Goal: Transaction & Acquisition: Purchase product/service

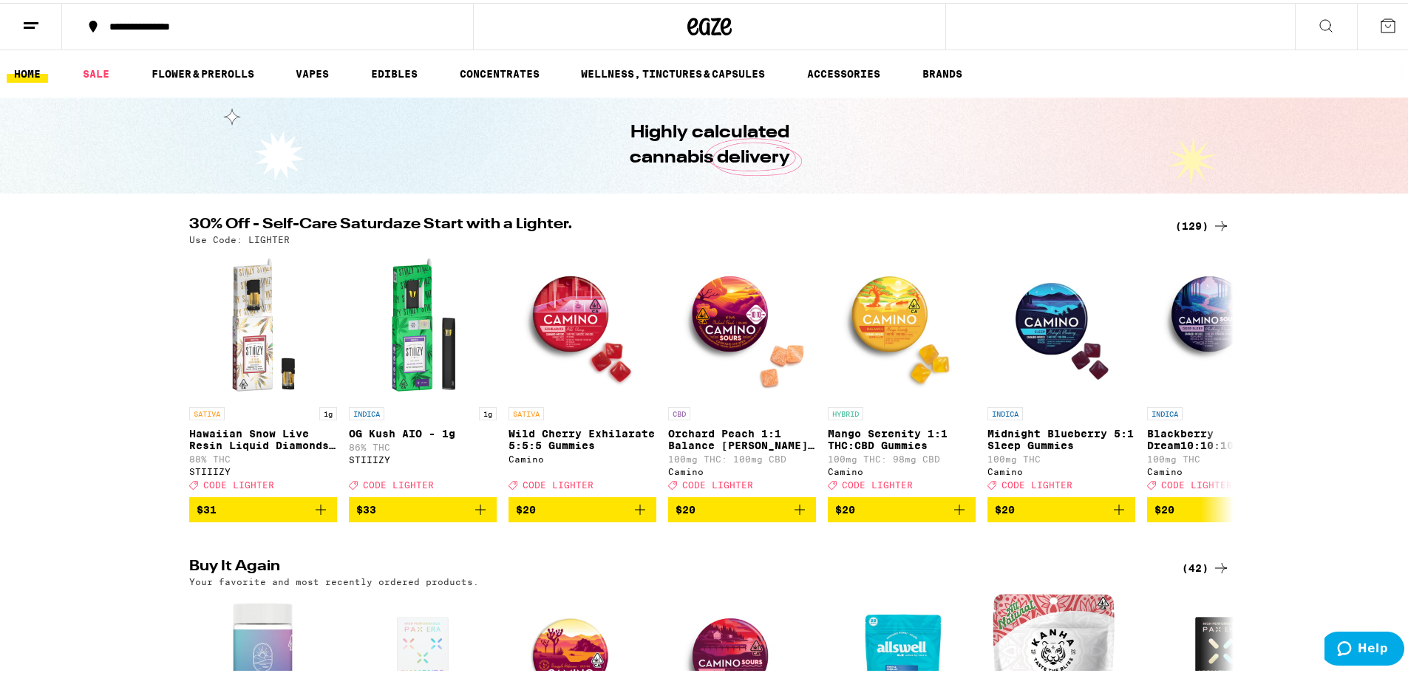
click at [1216, 215] on icon at bounding box center [1221, 223] width 18 height 18
click at [1212, 227] on icon at bounding box center [1221, 223] width 18 height 18
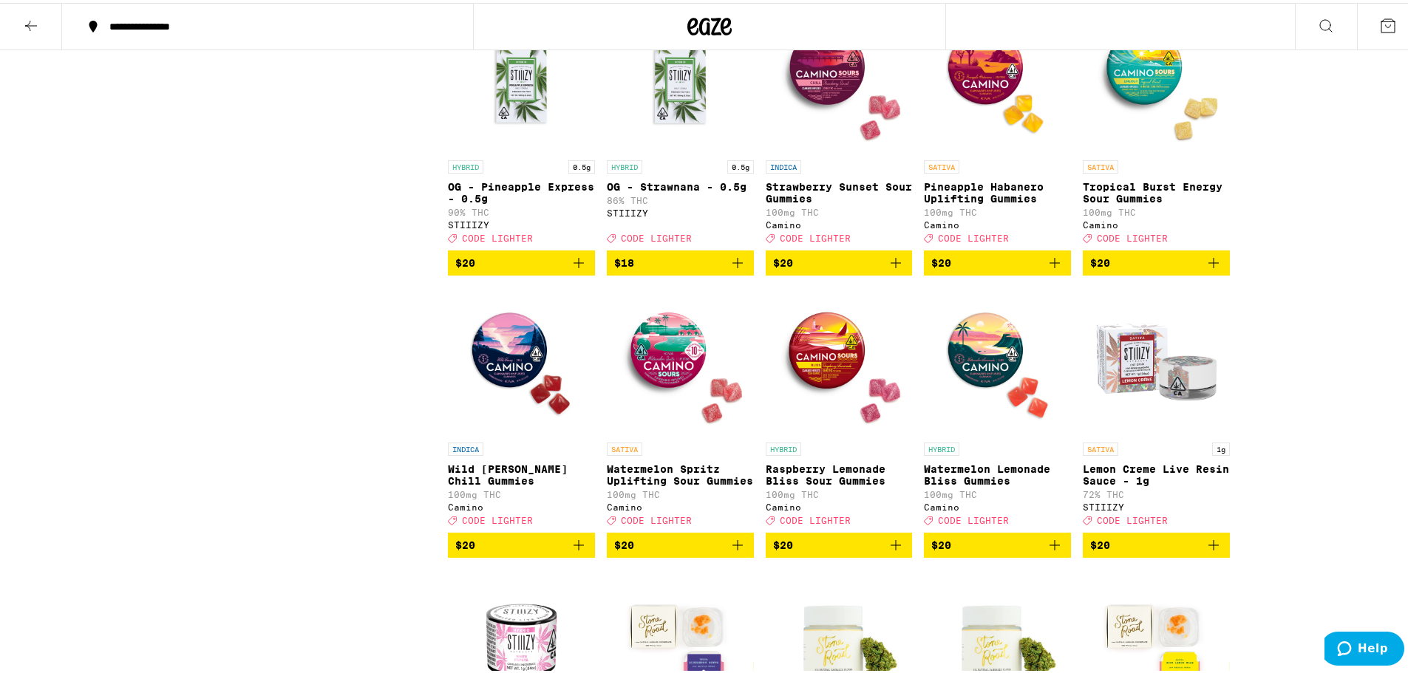
scroll to position [2346, 0]
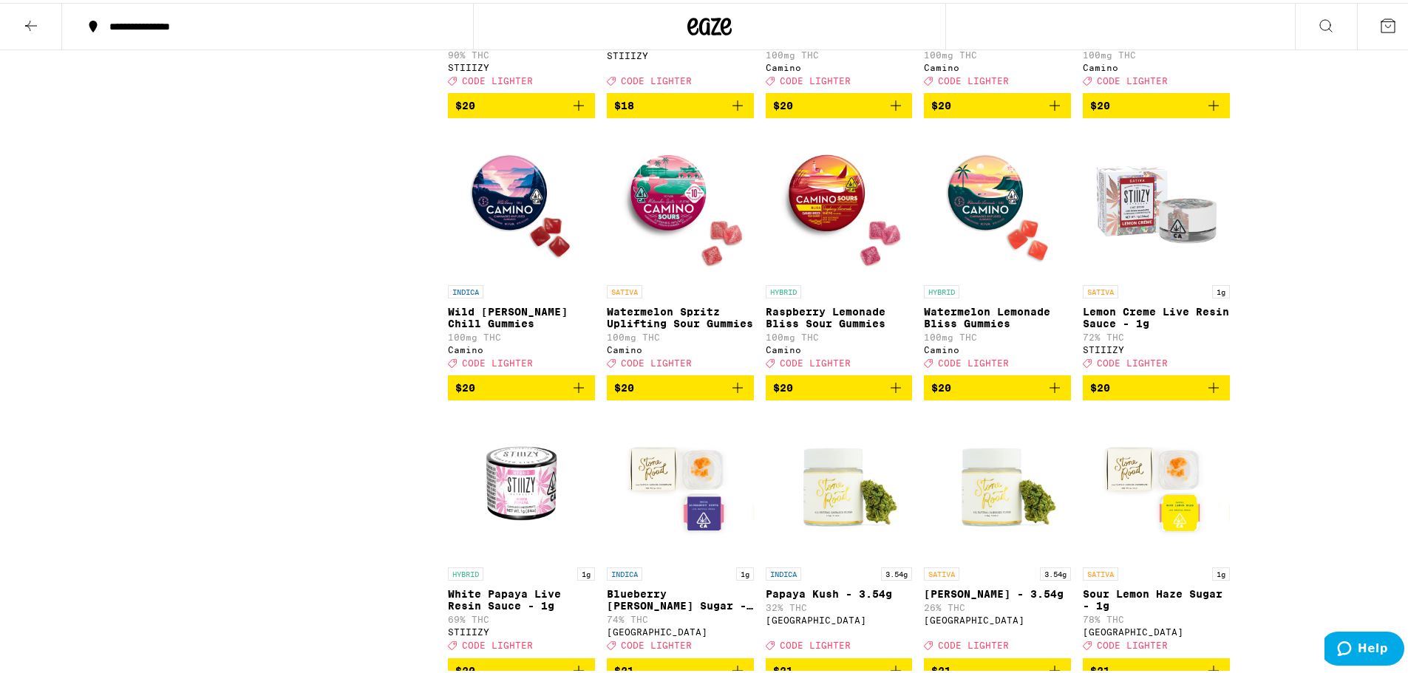
click at [731, 394] on icon "Add to bag" at bounding box center [738, 385] width 18 height 18
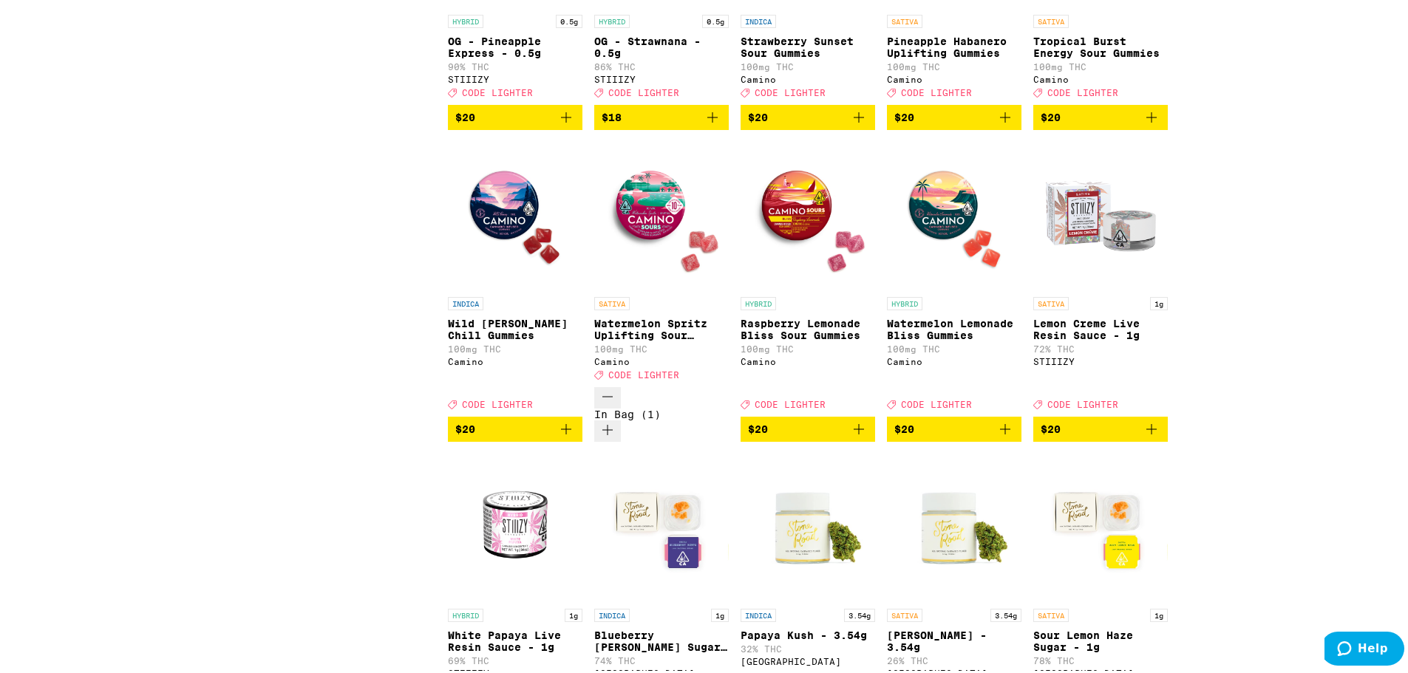
scroll to position [2394, 0]
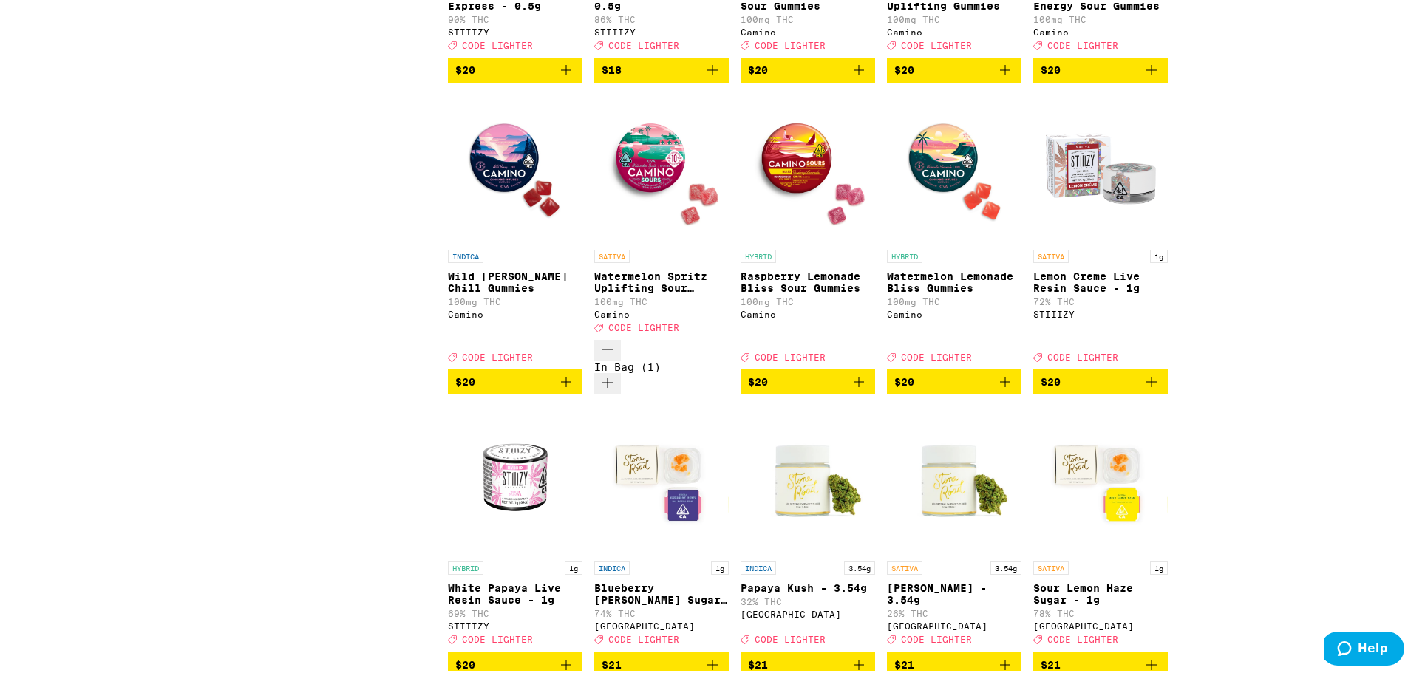
click at [571, 388] on icon "Add to bag" at bounding box center [566, 379] width 18 height 18
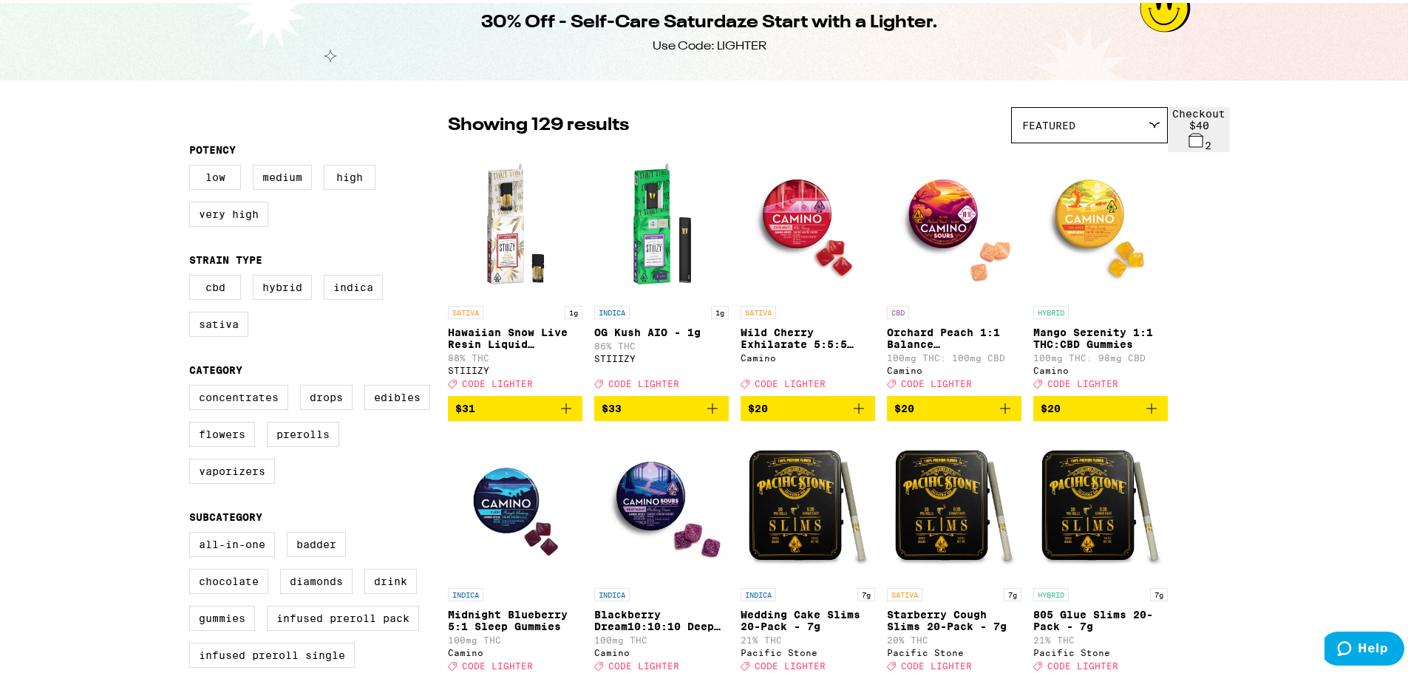
scroll to position [0, 0]
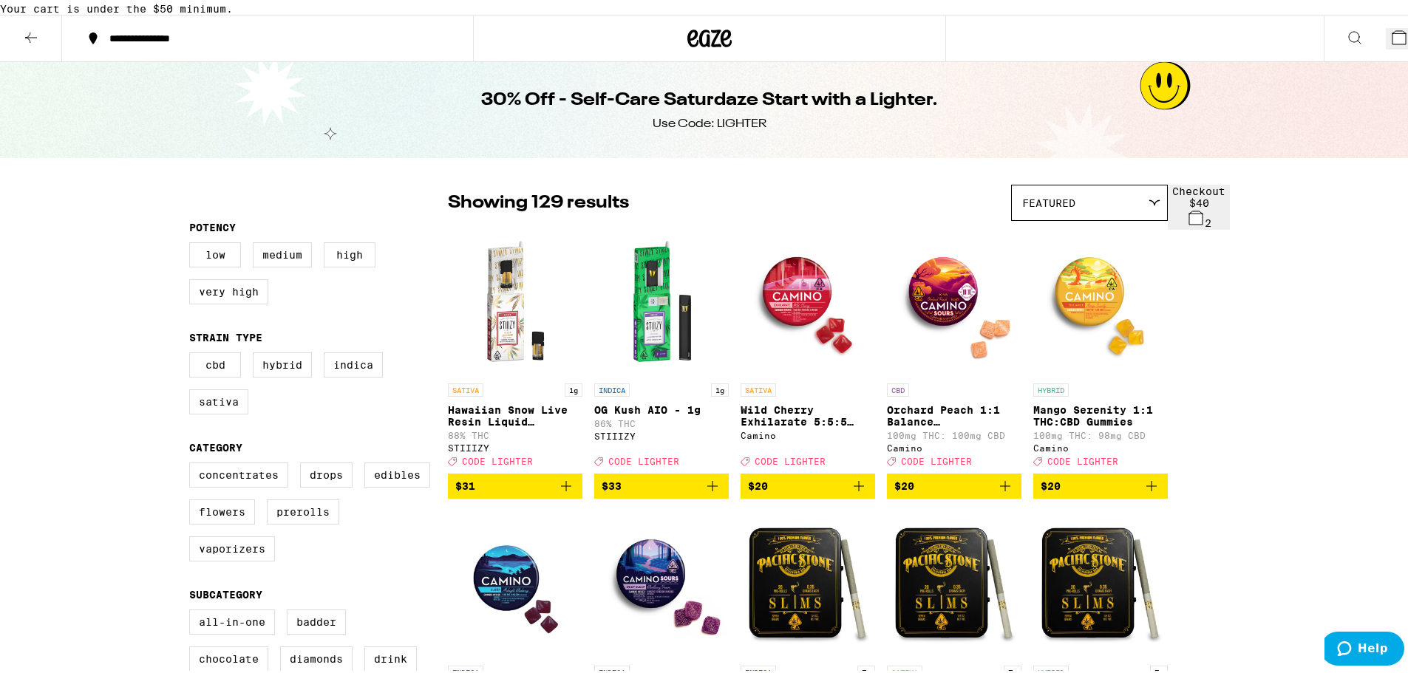
click at [1160, 203] on icon at bounding box center [1154, 200] width 12 height 7
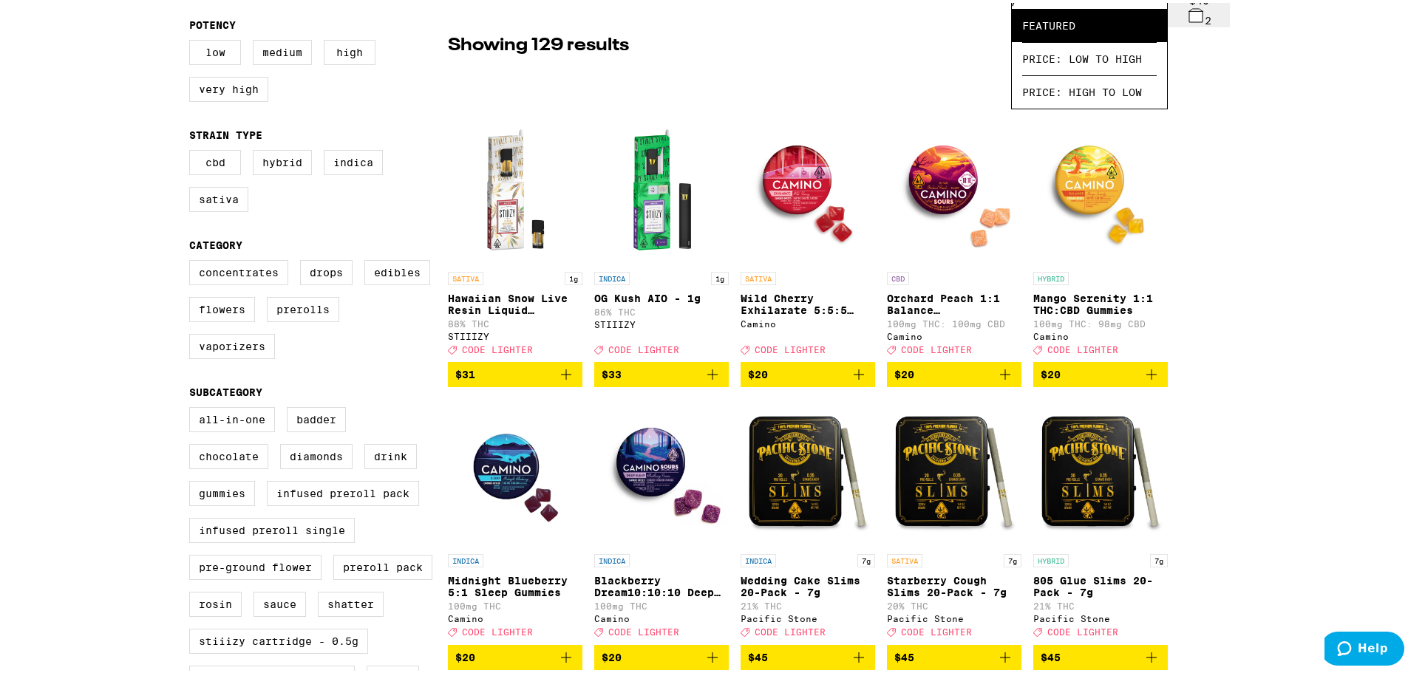
scroll to position [222, 0]
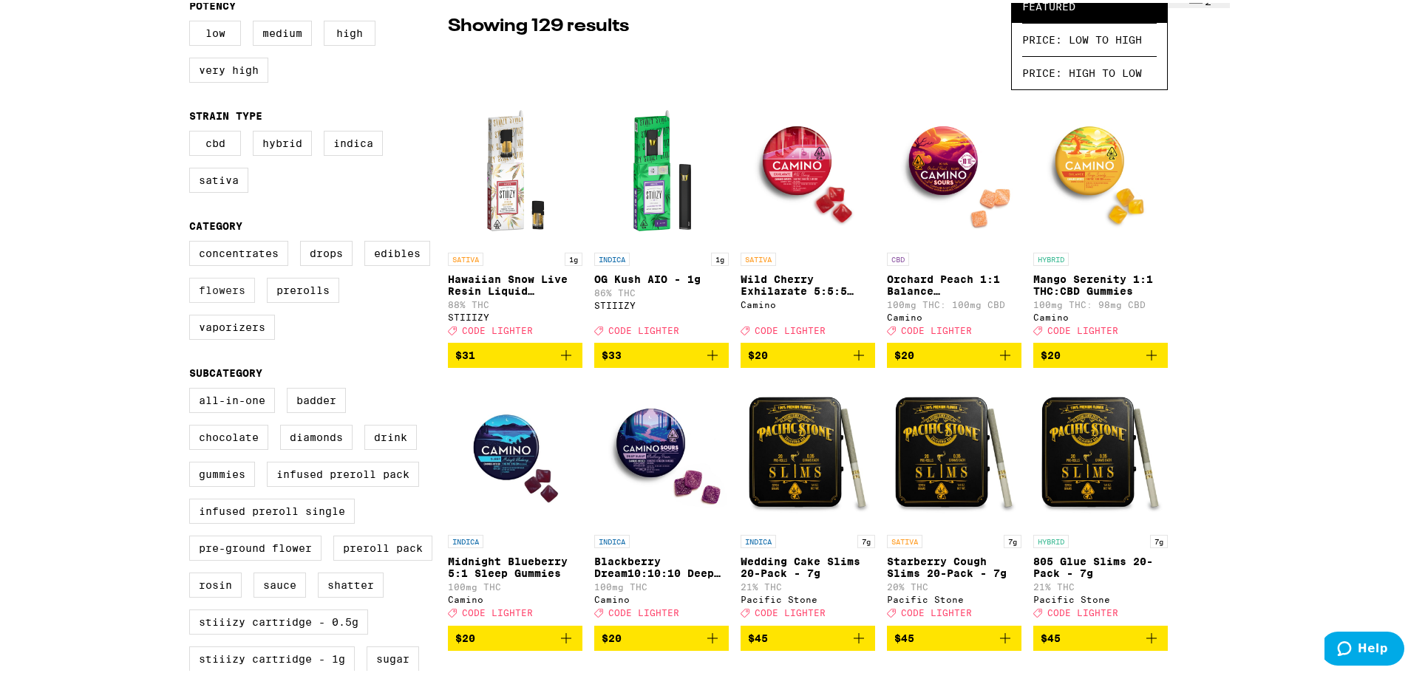
click at [214, 300] on label "Flowers" at bounding box center [222, 287] width 66 height 25
click at [193, 241] on input "Flowers" at bounding box center [192, 240] width 1 height 1
checkbox input "true"
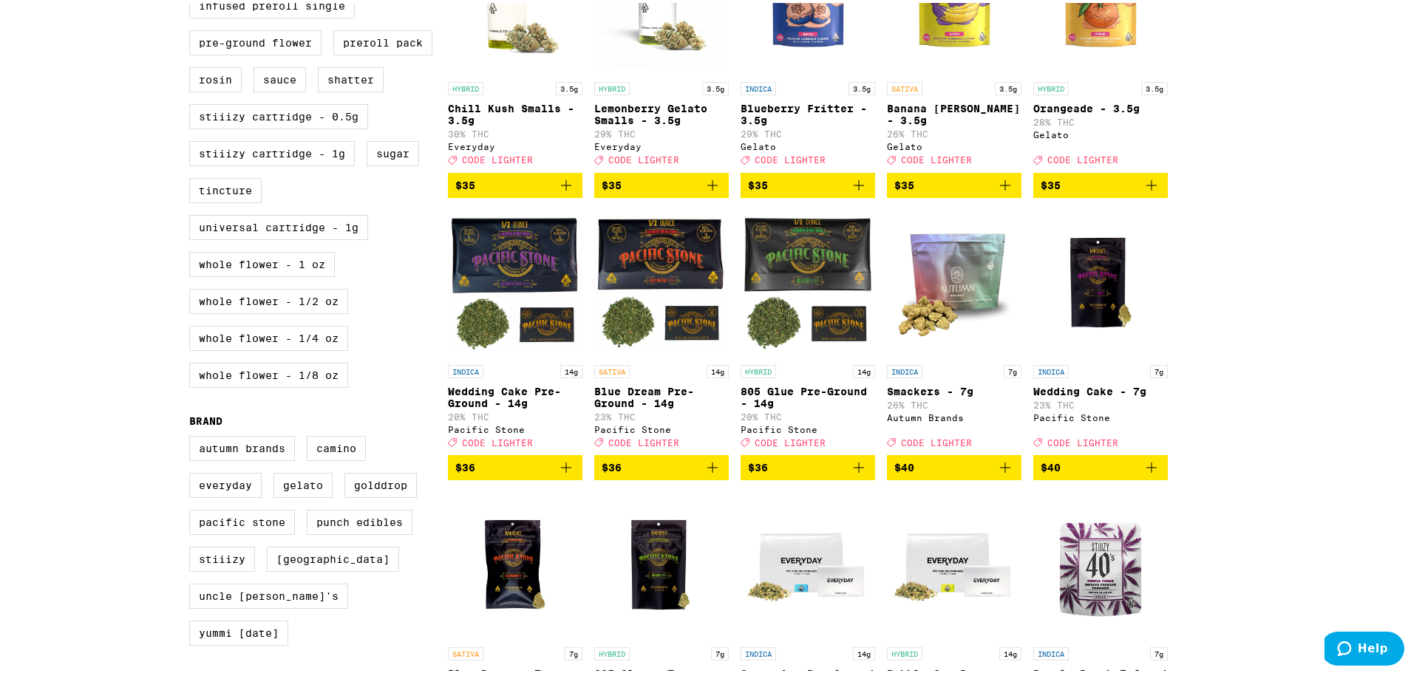
scroll to position [665, 0]
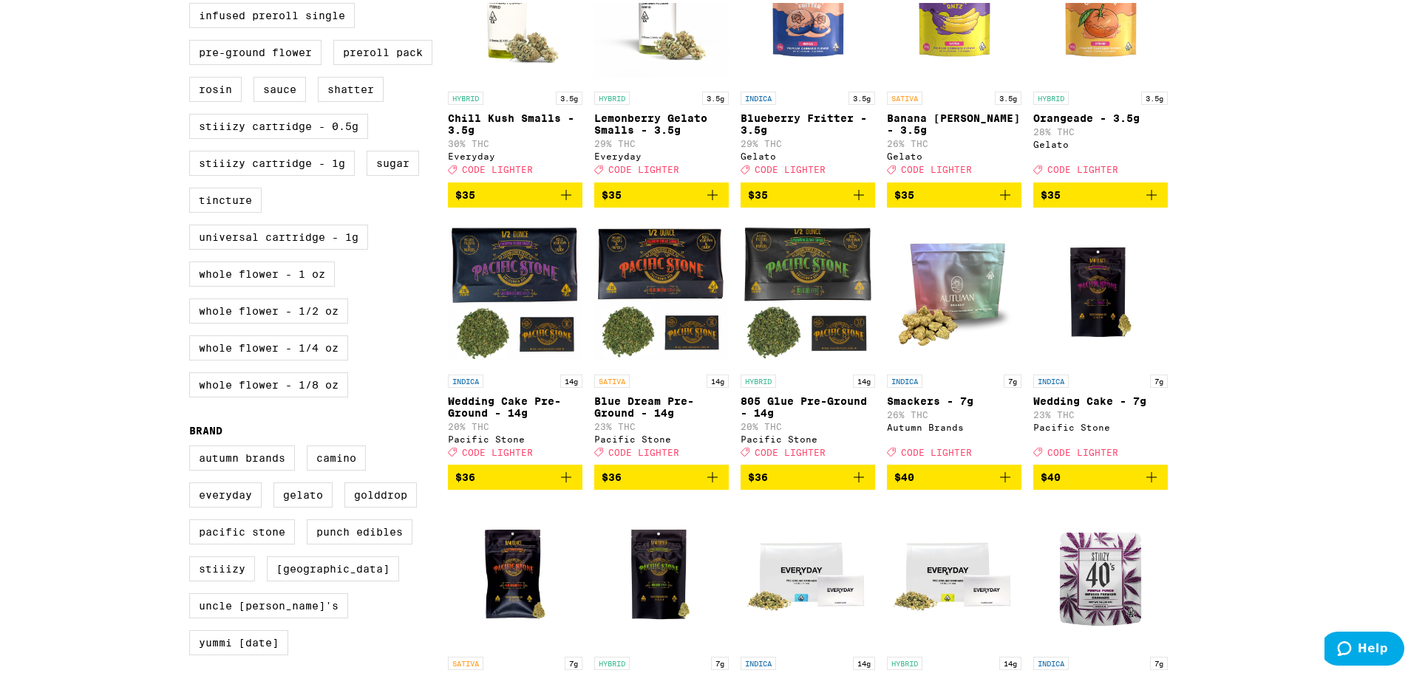
click at [575, 466] on icon "Add to bag" at bounding box center [566, 475] width 18 height 18
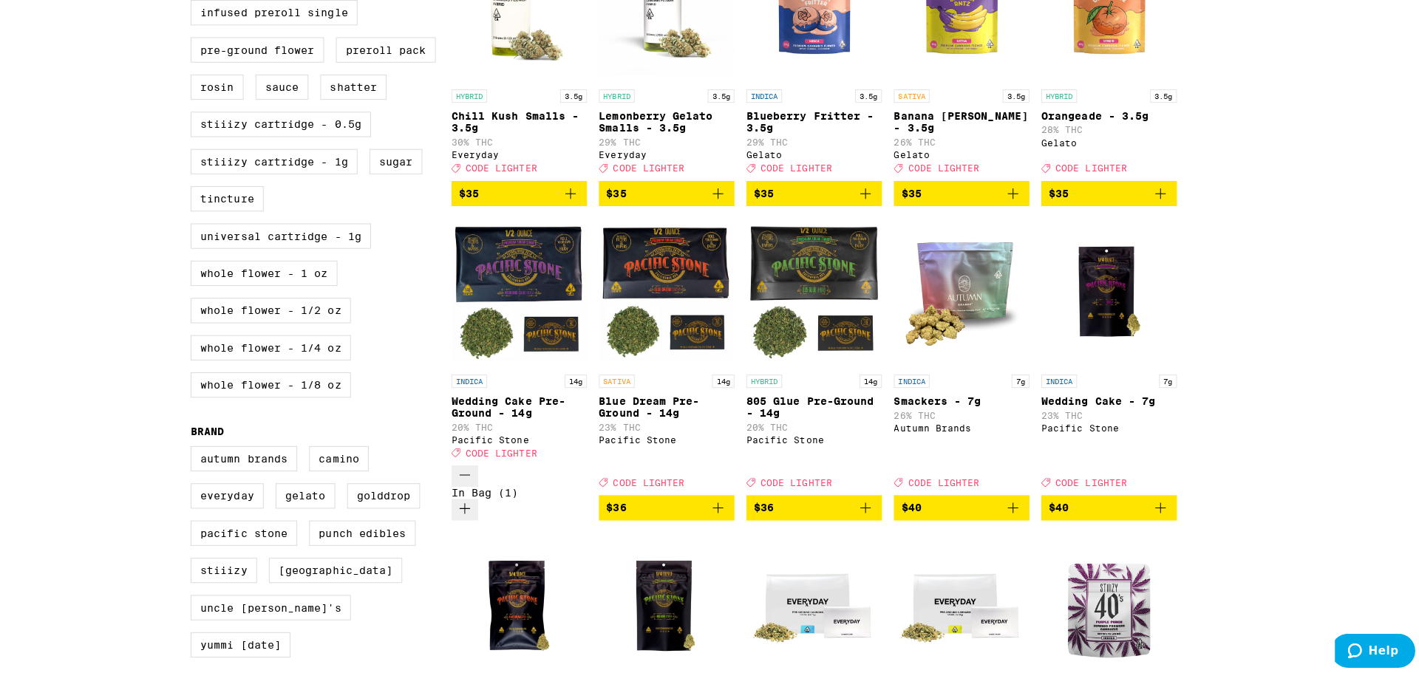
scroll to position [618, 0]
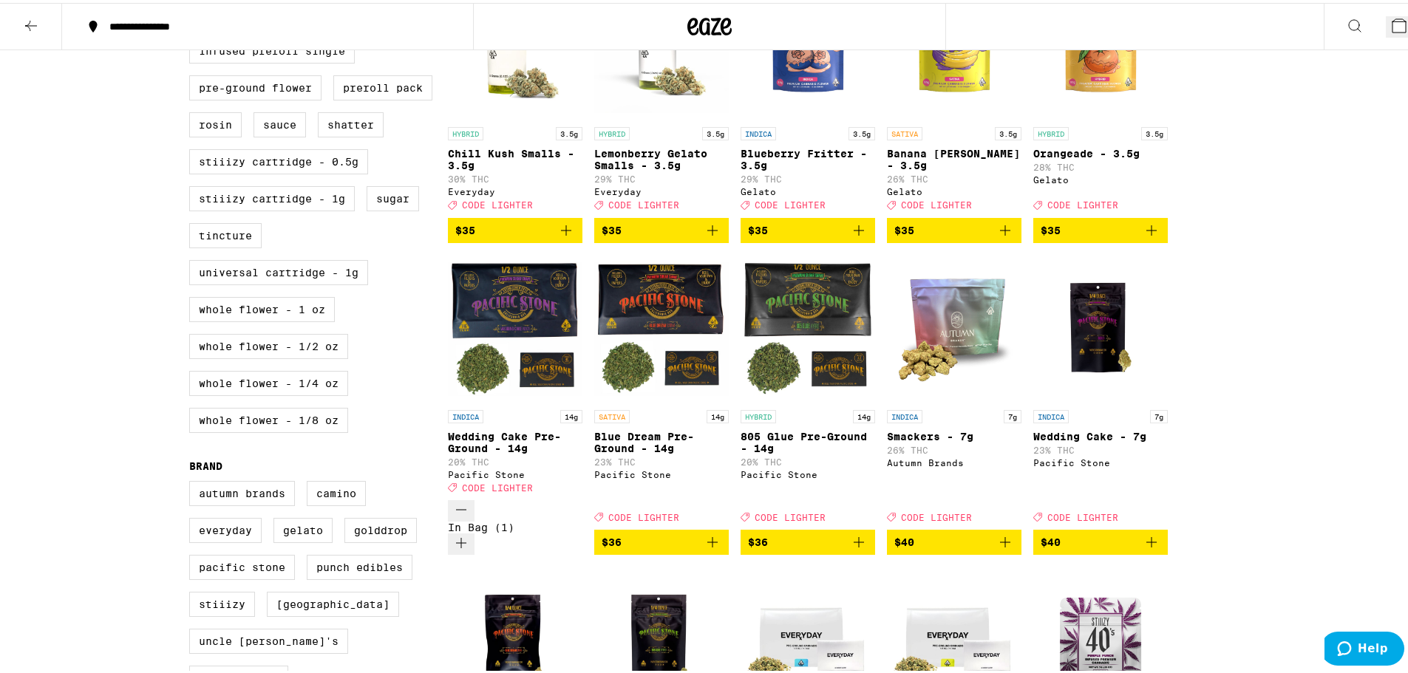
click at [721, 531] on icon "Add to bag" at bounding box center [713, 540] width 18 height 18
click at [1386, 33] on button "4" at bounding box center [1402, 23] width 33 height 21
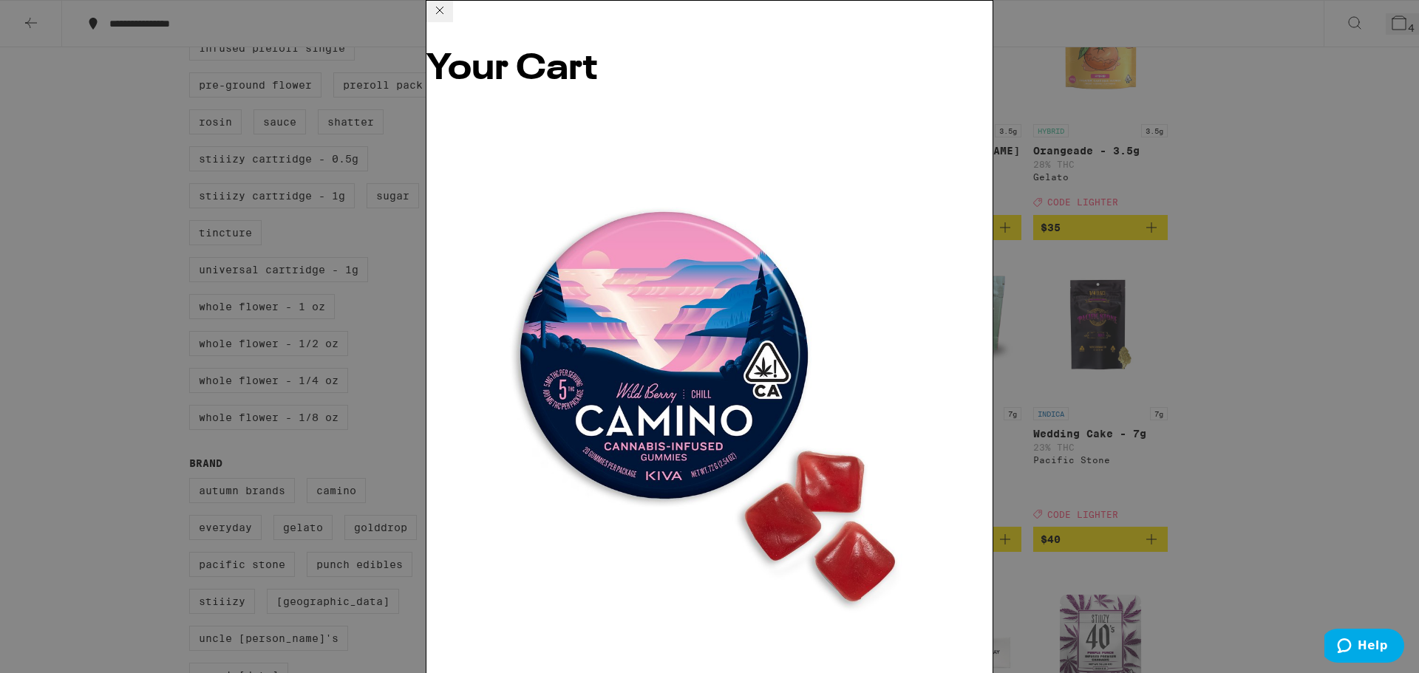
scroll to position [100, 0]
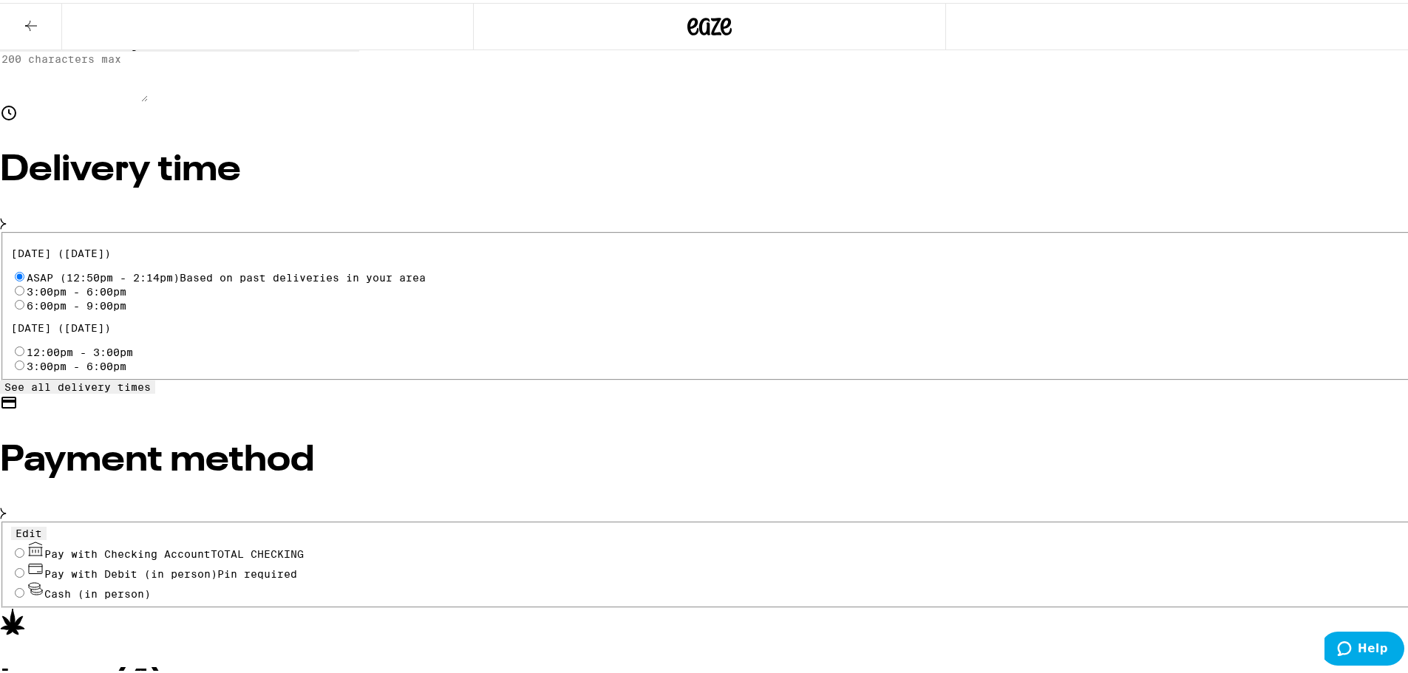
scroll to position [369, 0]
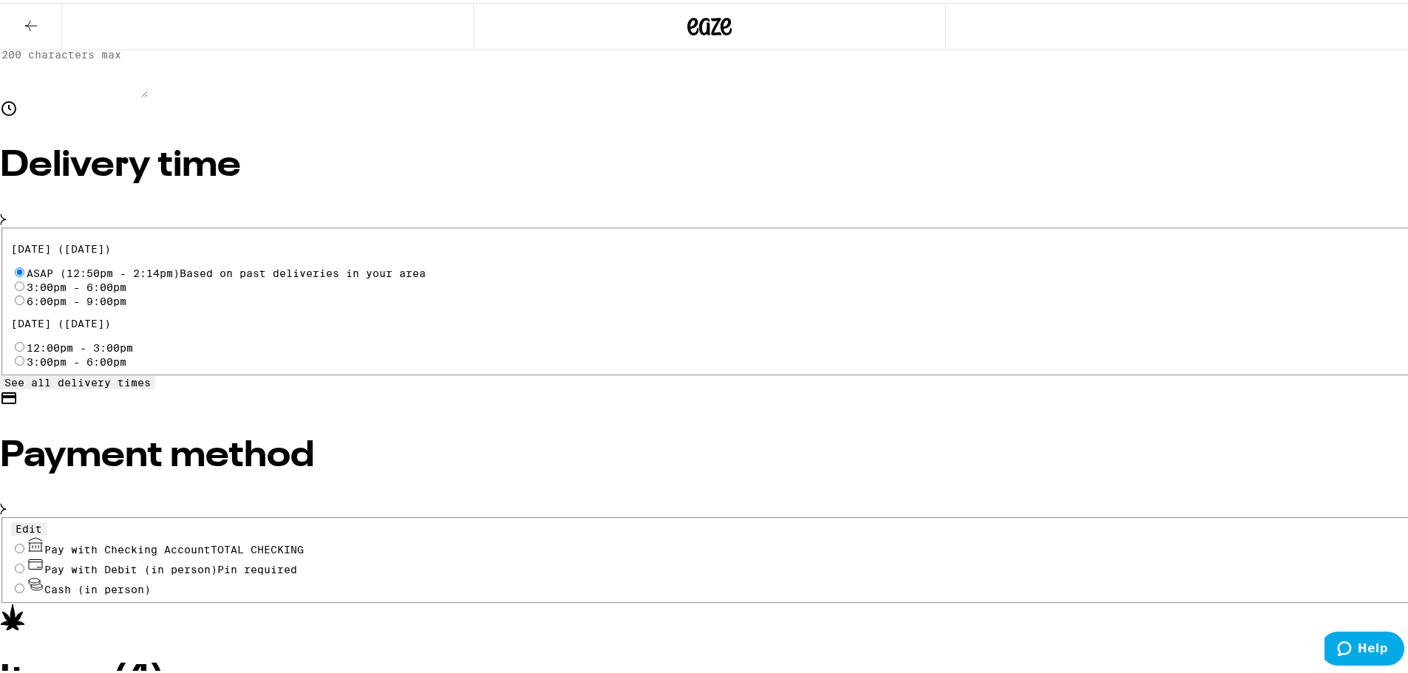
click at [304, 541] on span "TOTAL CHECKING" at bounding box center [257, 547] width 93 height 12
click at [24, 541] on input "Pay with Checking Account TOTAL CHECKING" at bounding box center [20, 546] width 10 height 10
radio input "true"
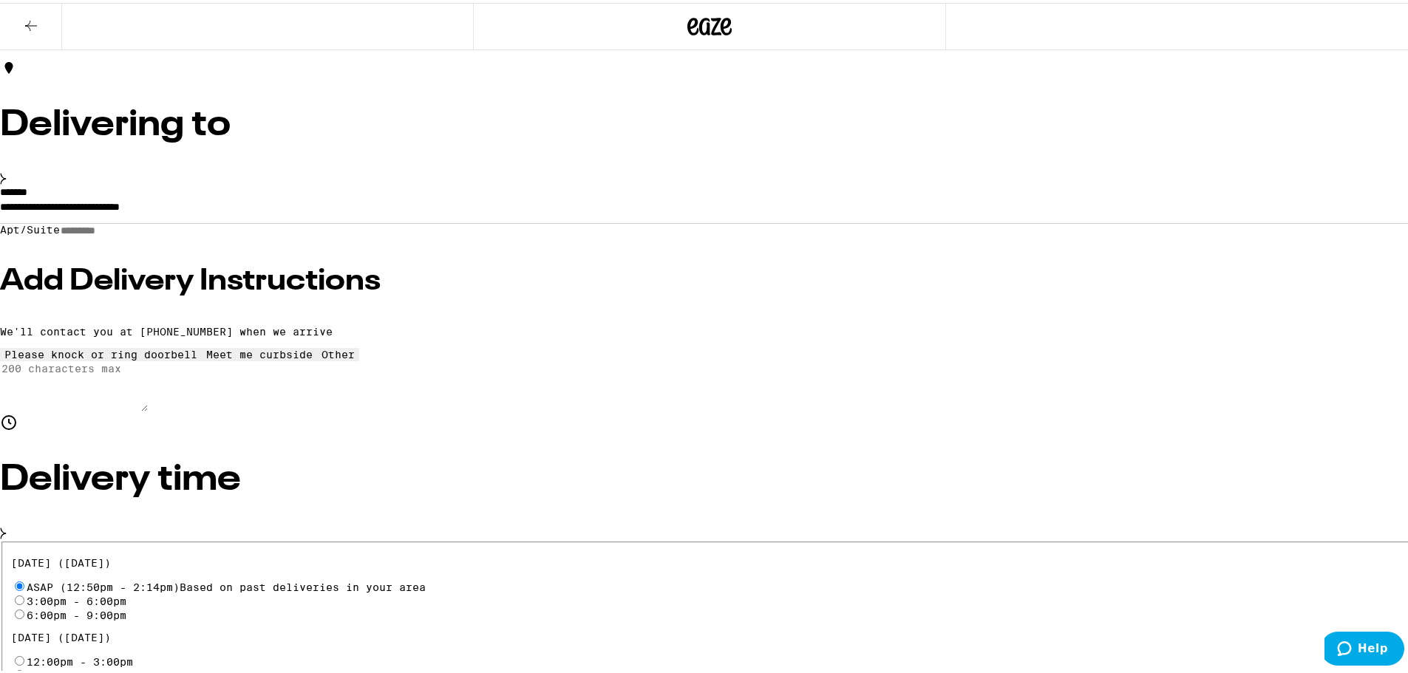
scroll to position [48, 0]
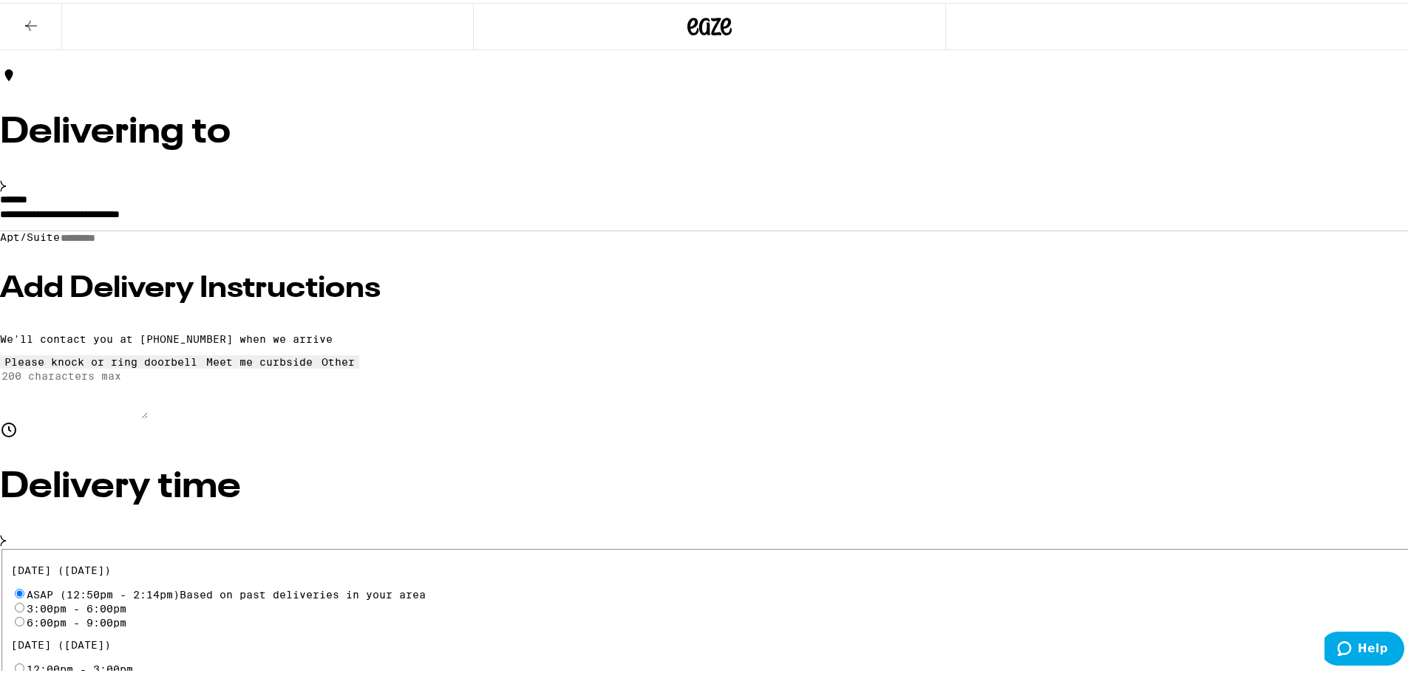
type input "20"
drag, startPoint x: 1127, startPoint y: 338, endPoint x: 1203, endPoint y: 294, distance: 88.1
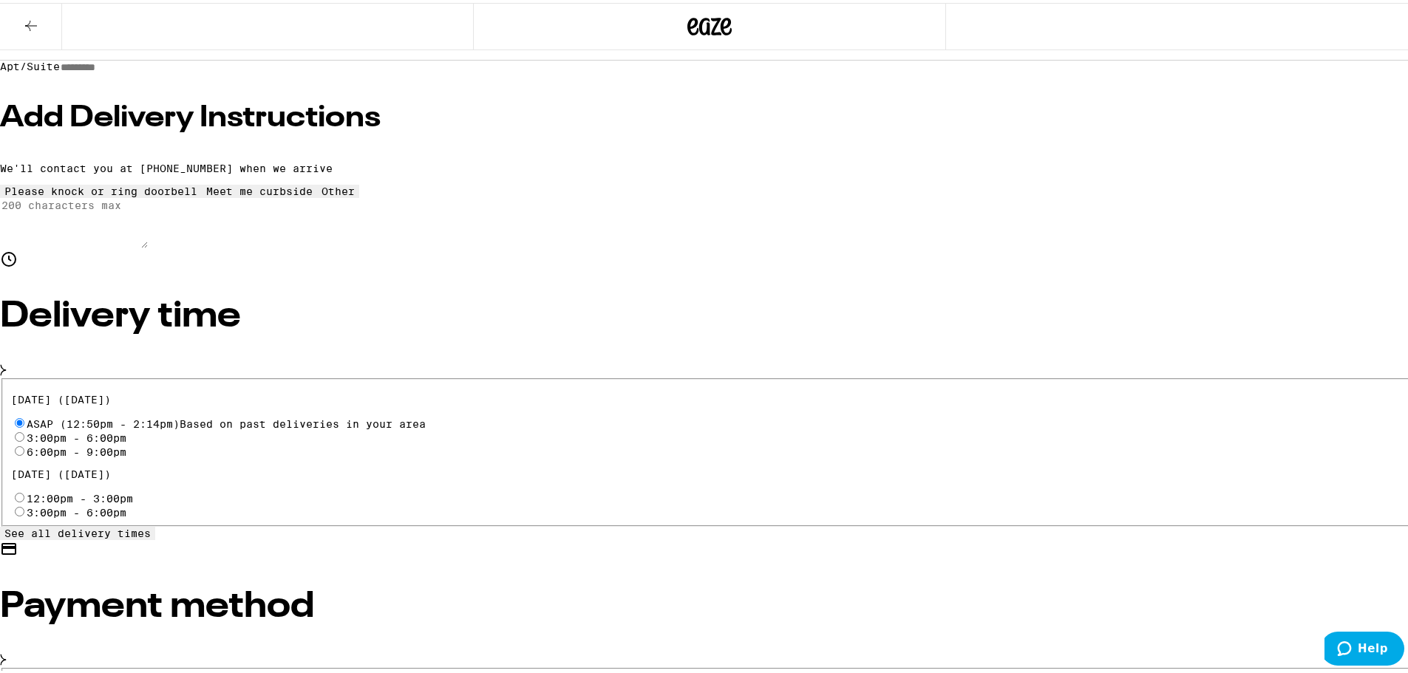
scroll to position [196, 0]
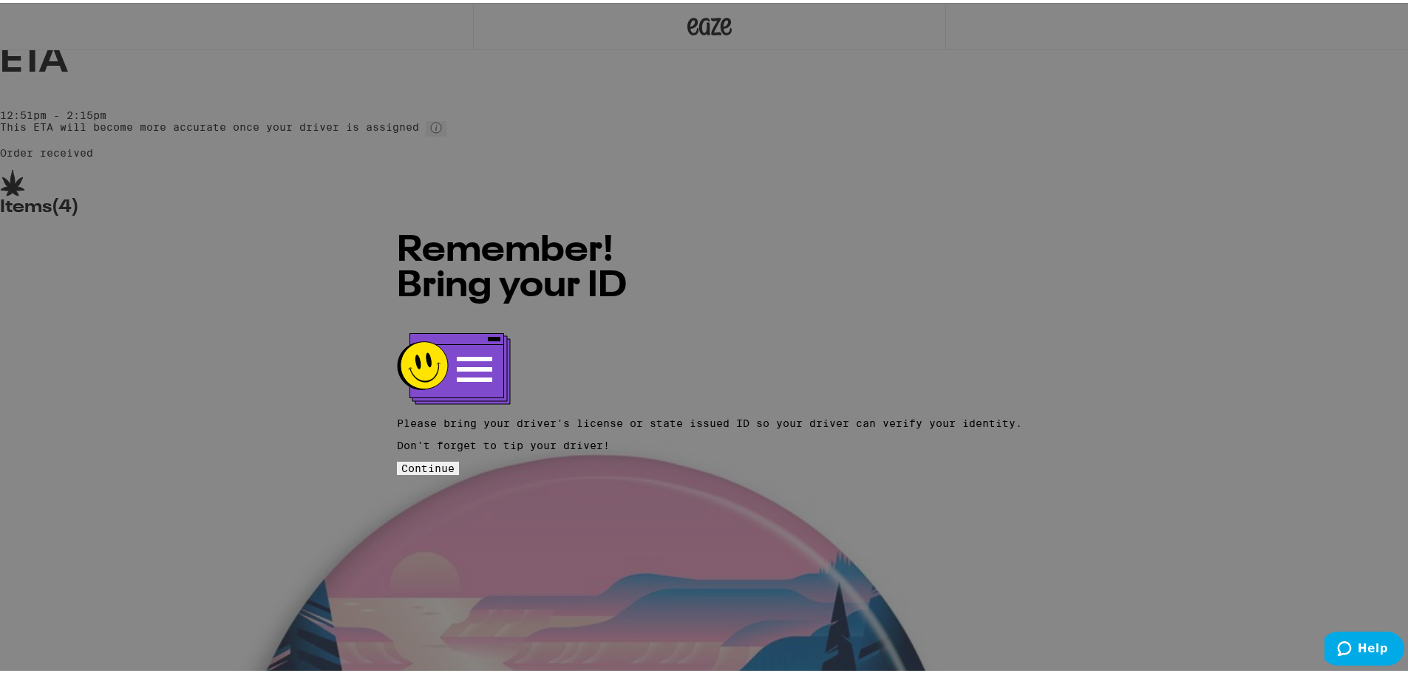
drag, startPoint x: 755, startPoint y: 447, endPoint x: 834, endPoint y: 393, distance: 95.7
click at [454, 460] on span "Continue" at bounding box center [427, 466] width 53 height 12
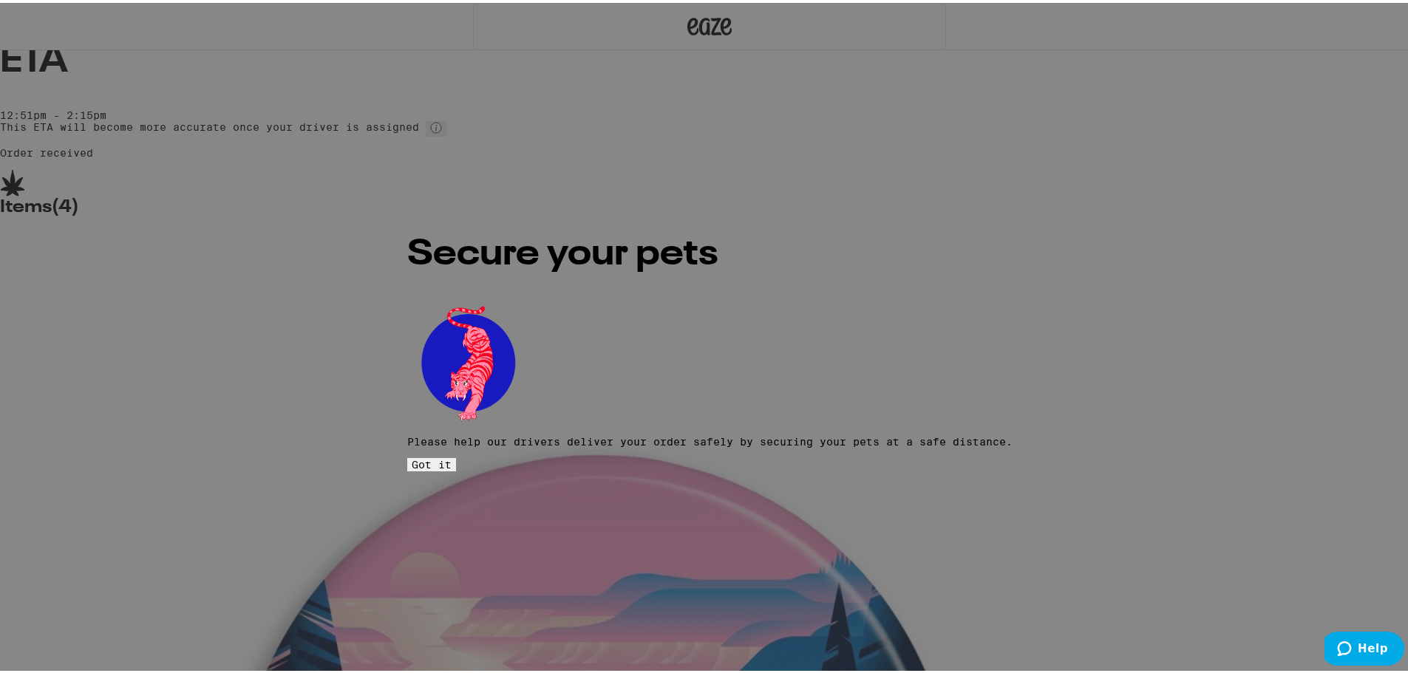
drag, startPoint x: 784, startPoint y: 435, endPoint x: 800, endPoint y: 418, distance: 22.5
click at [456, 455] on button "Got it" at bounding box center [431, 461] width 49 height 13
